Goal: Participate in discussion: Engage in conversation with other users on a specific topic

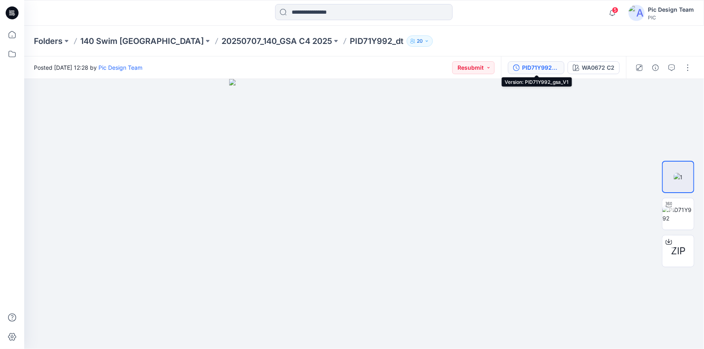
click at [533, 67] on div "PID71Y992_gsa_V1" at bounding box center [540, 67] width 37 height 9
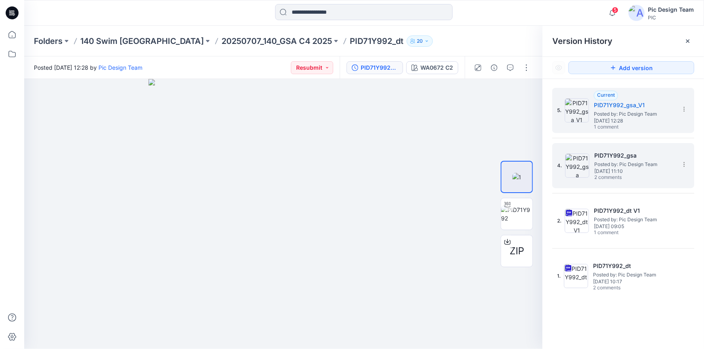
click at [625, 165] on span "Posted by: Pic Design Team" at bounding box center [634, 165] width 81 height 8
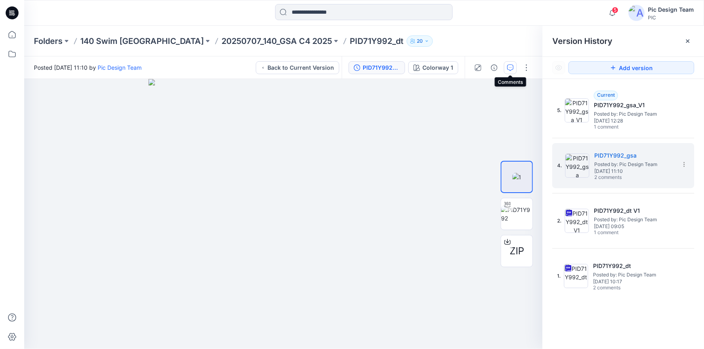
click at [510, 69] on icon "button" at bounding box center [510, 68] width 6 height 6
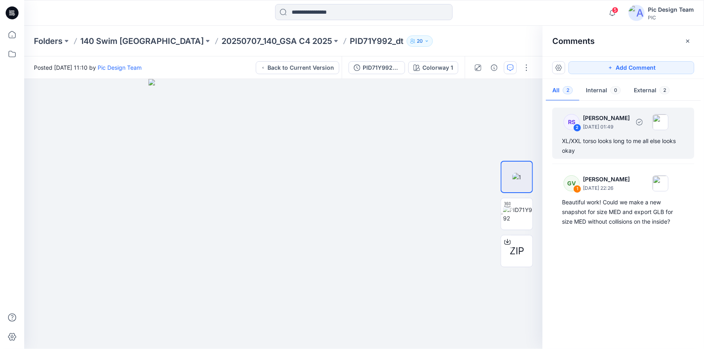
click at [587, 141] on div "XL/XXL torso looks long to me all else looks okay" at bounding box center [623, 145] width 123 height 19
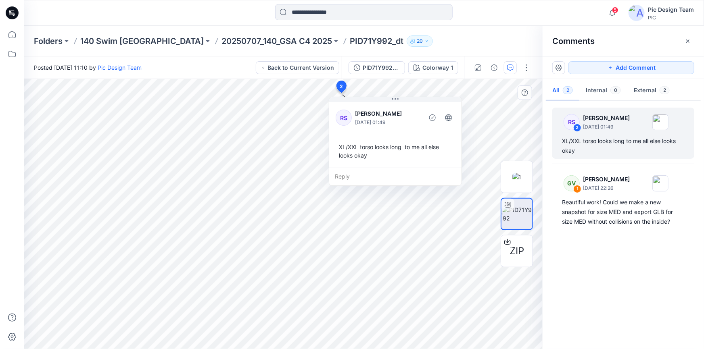
click at [339, 175] on div "Reply" at bounding box center [395, 177] width 132 height 18
